Goal: Task Accomplishment & Management: Manage account settings

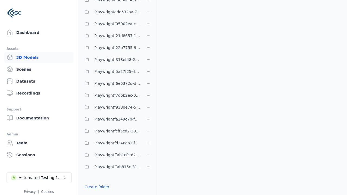
click at [95, 187] on link "Create folder" at bounding box center [97, 186] width 25 height 5
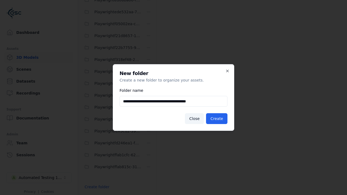
type input "**********"
click at [218, 119] on button "Create" at bounding box center [216, 118] width 21 height 11
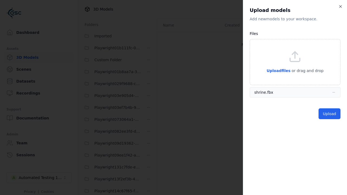
click at [330, 114] on button "Upload" at bounding box center [330, 113] width 22 height 11
